Goal: Information Seeking & Learning: Learn about a topic

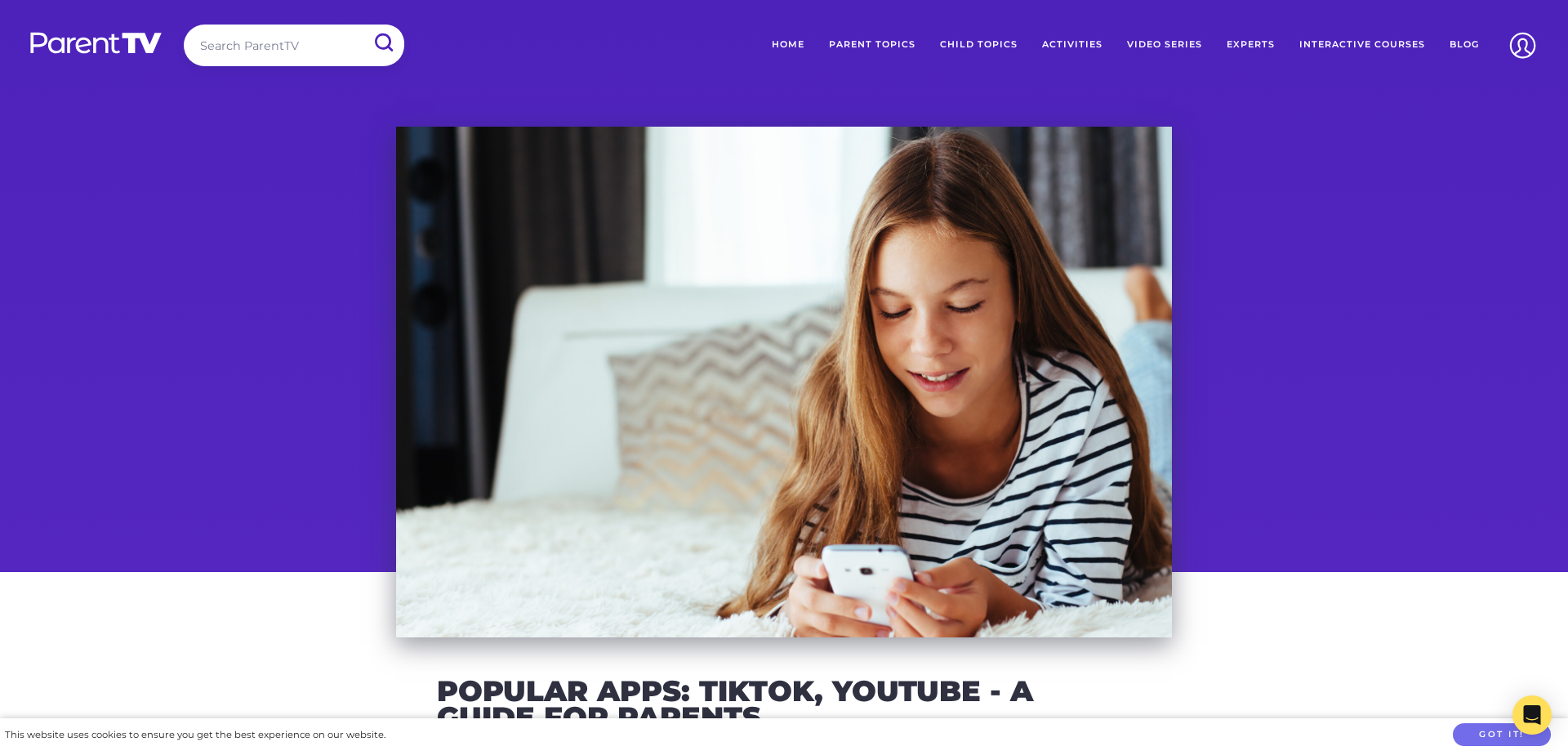
click at [792, 40] on link "Home" at bounding box center [787, 45] width 57 height 41
